Goal: Task Accomplishment & Management: Complete application form

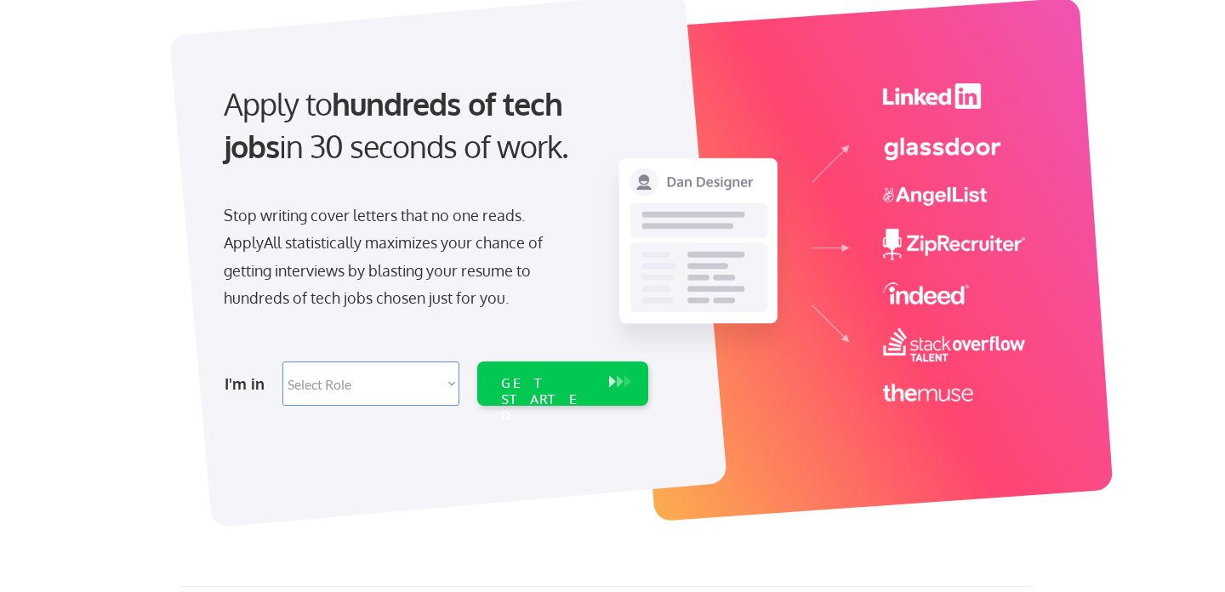
scroll to position [118, 0]
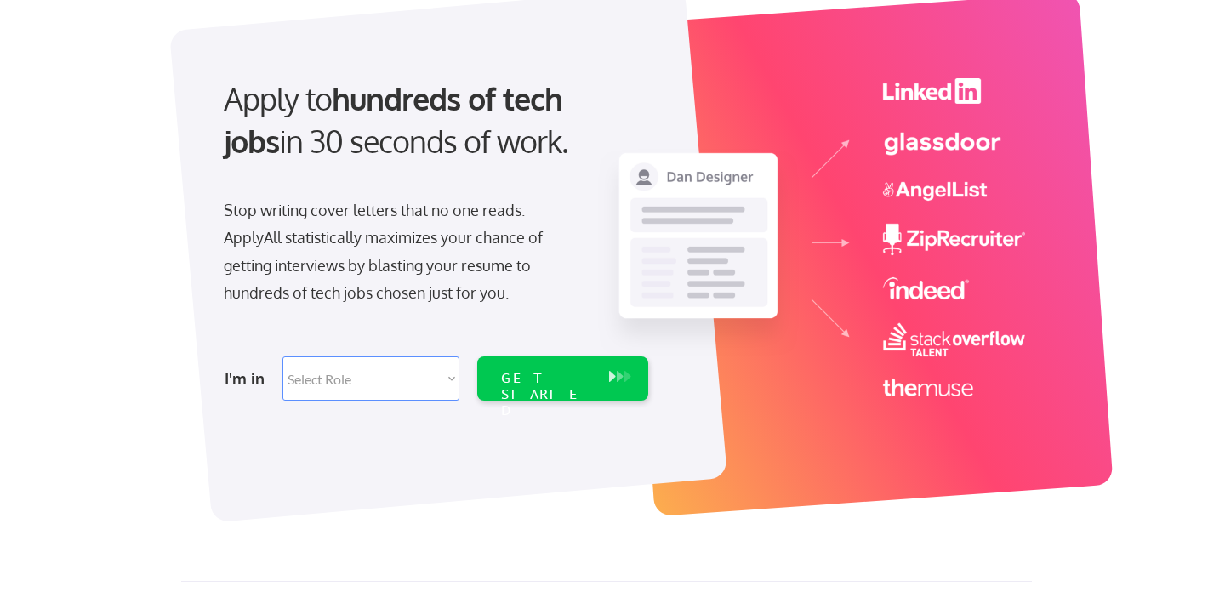
click at [419, 385] on select "Select Role Software Engineering Product Management Customer Success Sales UI/U…" at bounding box center [370, 379] width 177 height 44
select select ""it_security""
click at [282, 357] on select "Select Role Software Engineering Product Management Customer Success Sales UI/U…" at bounding box center [370, 379] width 177 height 44
select select ""it_security""
click at [573, 384] on div "GET STARTED" at bounding box center [546, 394] width 91 height 49
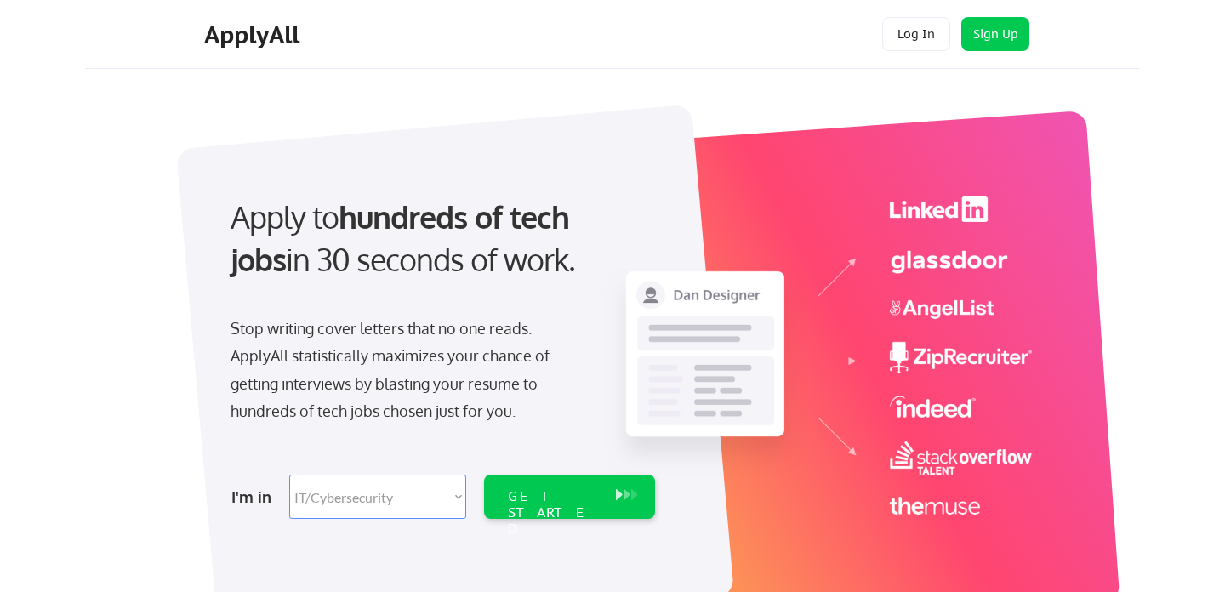
select select ""it_security""
